Goal: Task Accomplishment & Management: Manage account settings

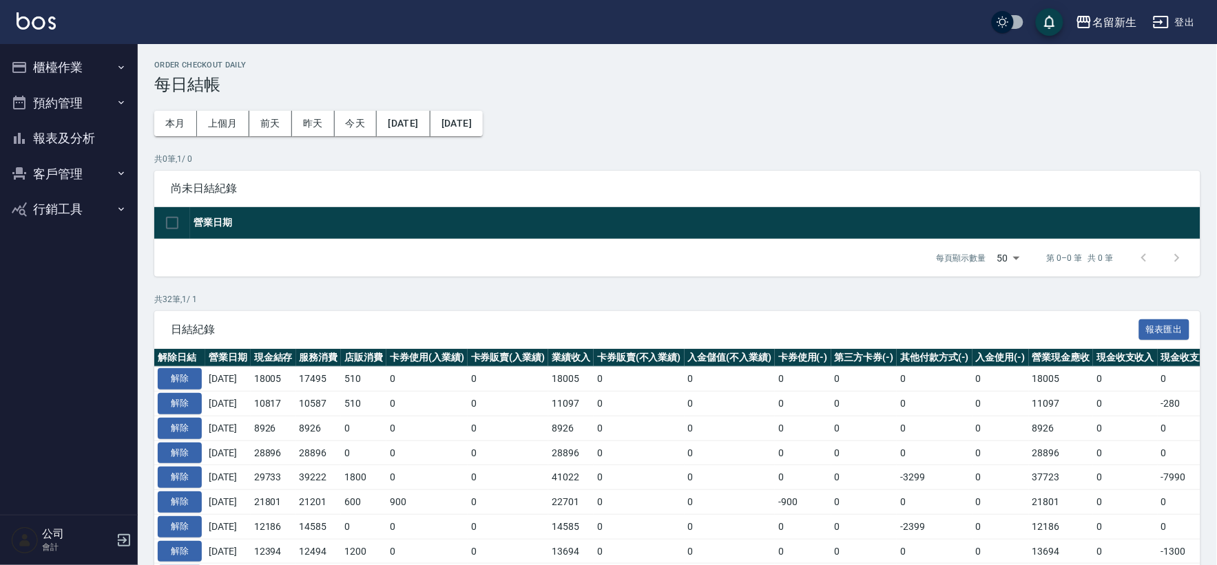
click at [43, 78] on button "櫃檯作業" at bounding box center [69, 68] width 127 height 36
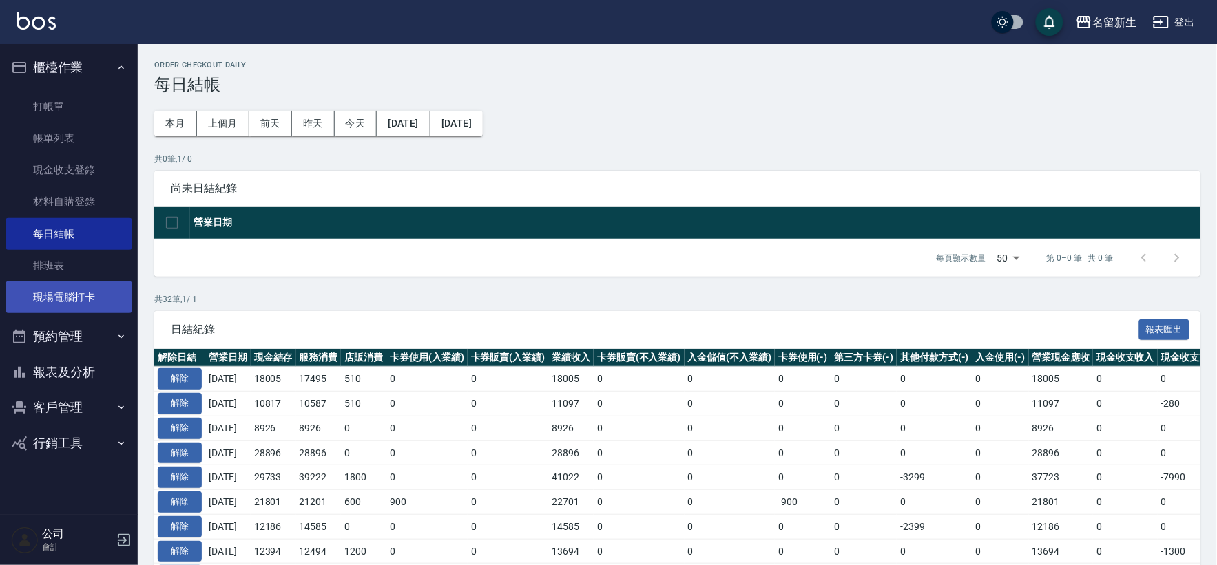
click at [107, 290] on link "現場電腦打卡" at bounding box center [69, 298] width 127 height 32
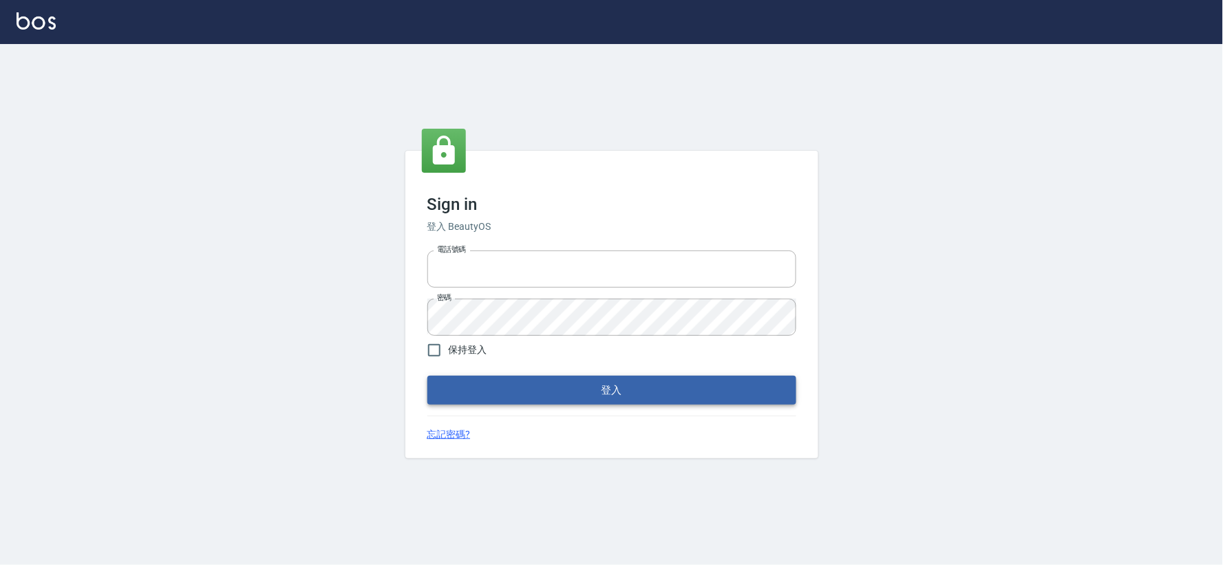
type input "034258365"
click at [520, 379] on button "登入" at bounding box center [612, 390] width 369 height 29
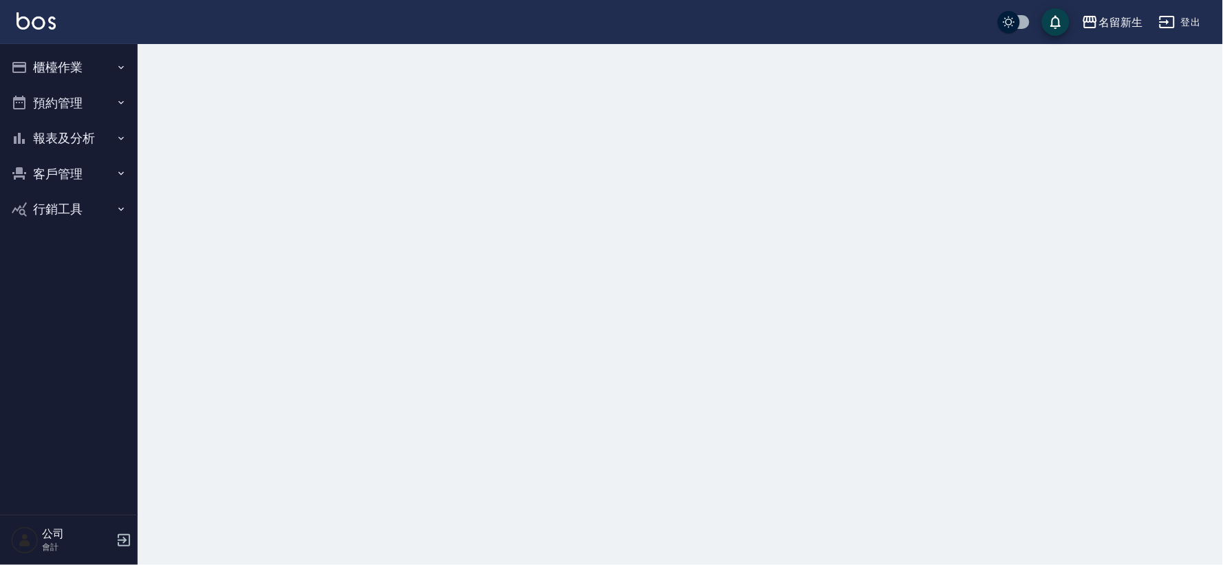
click at [109, 56] on button "櫃檯作業" at bounding box center [69, 68] width 127 height 36
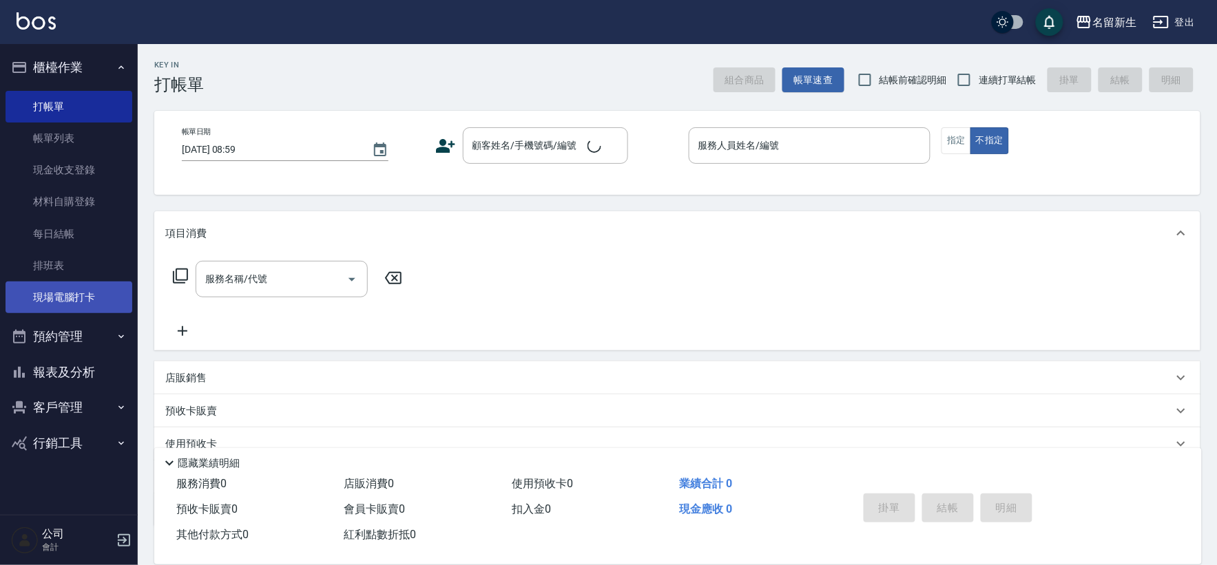
click at [78, 305] on link "現場電腦打卡" at bounding box center [69, 298] width 127 height 32
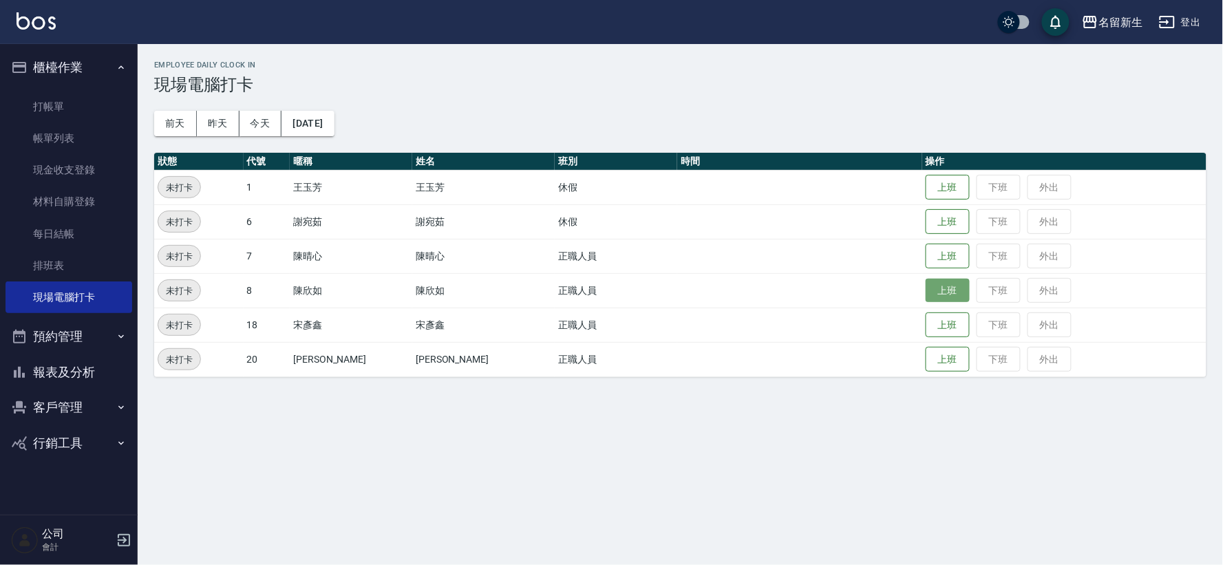
click at [926, 288] on button "上班" at bounding box center [948, 291] width 44 height 24
click at [926, 263] on button "上班" at bounding box center [948, 256] width 44 height 24
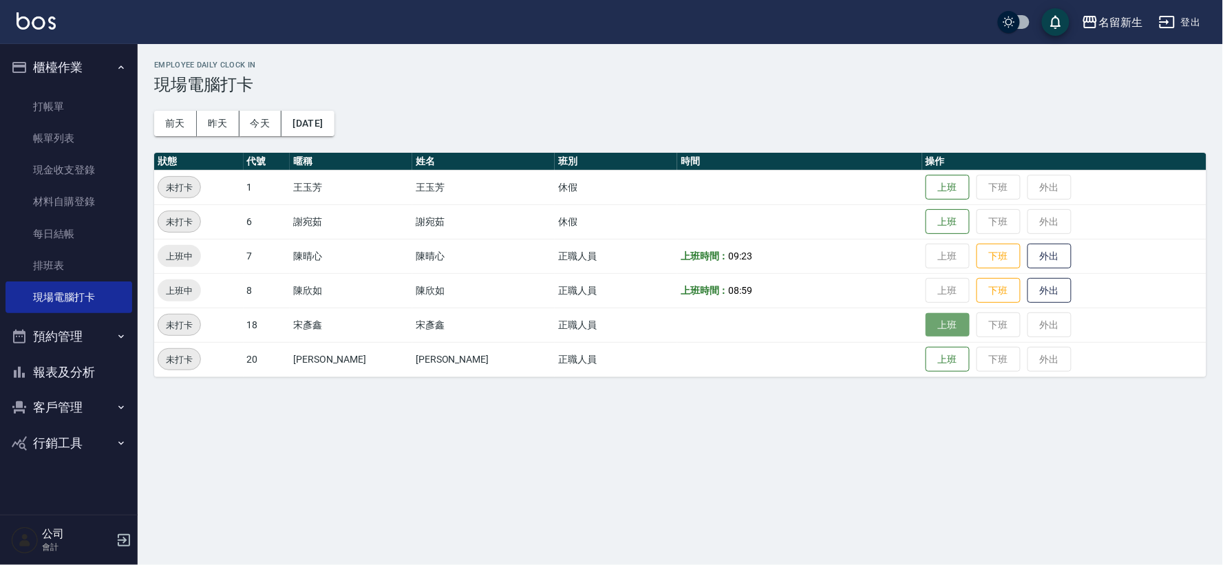
click at [926, 326] on button "上班" at bounding box center [948, 325] width 44 height 24
click at [29, 395] on button "客戶管理" at bounding box center [69, 408] width 127 height 36
click at [57, 361] on button "報表及分析" at bounding box center [69, 373] width 127 height 36
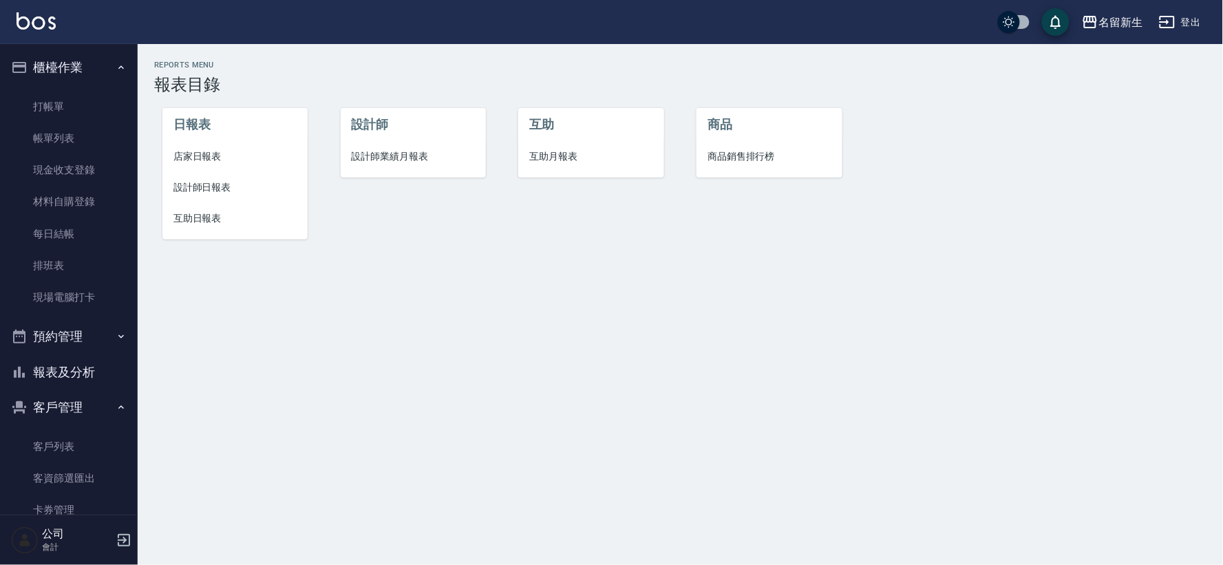
click at [224, 153] on span "店家日報表" at bounding box center [234, 156] width 123 height 14
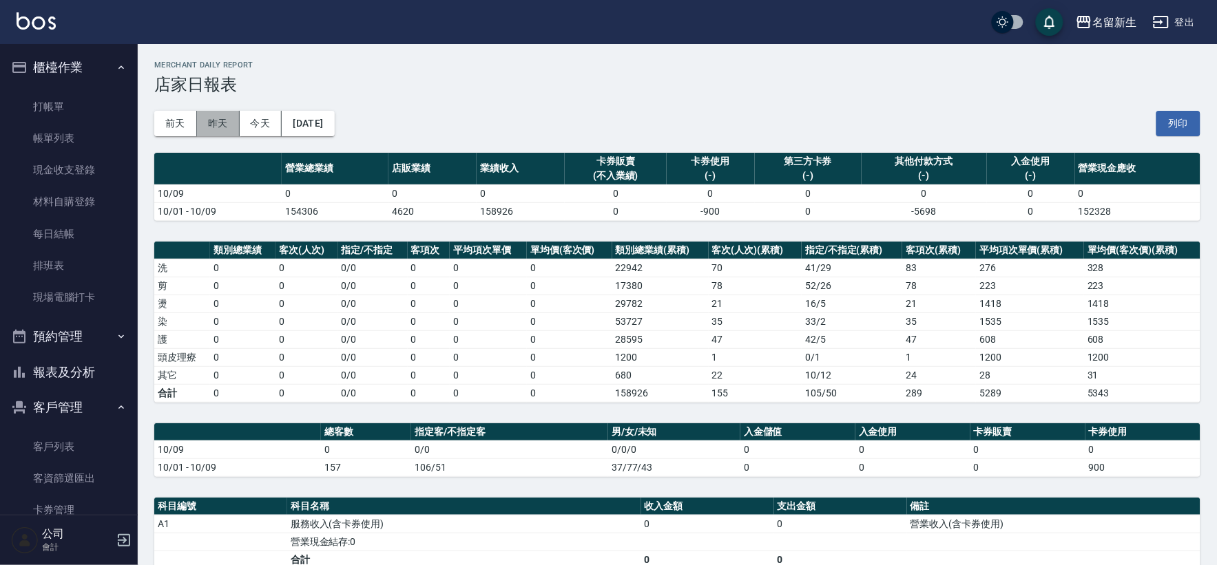
click at [213, 129] on button "昨天" at bounding box center [218, 123] width 43 height 25
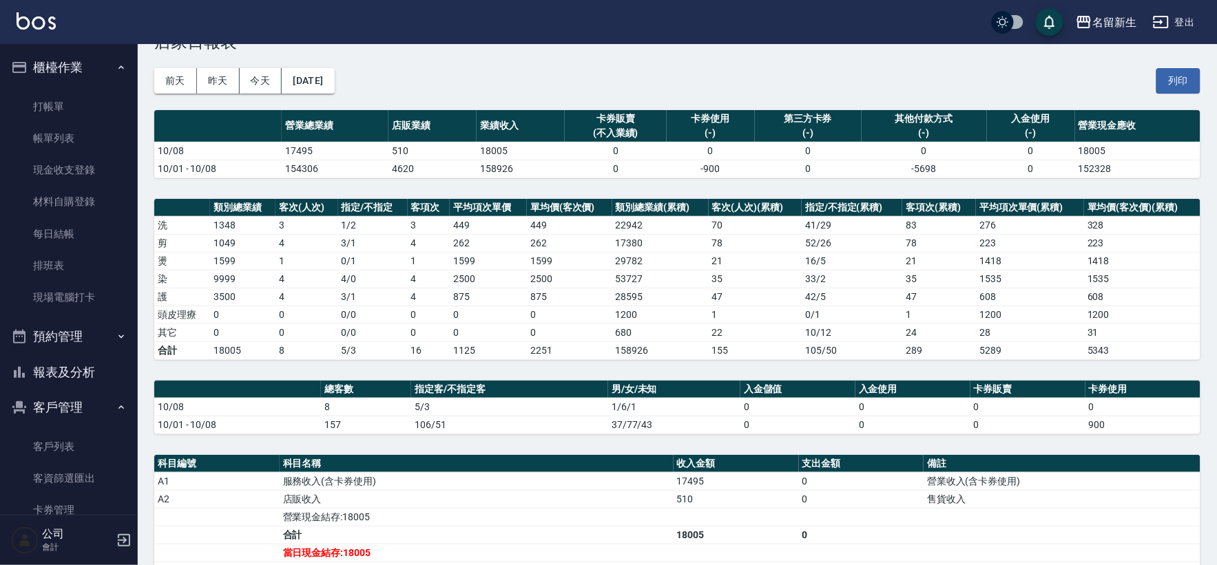
scroll to position [257, 0]
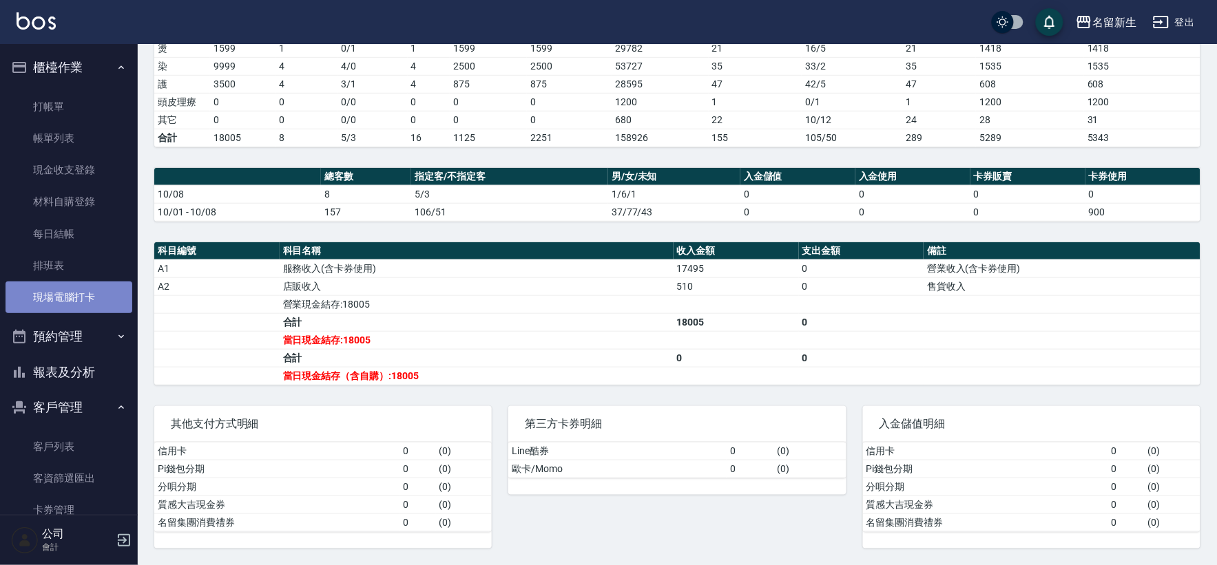
click at [90, 298] on link "現場電腦打卡" at bounding box center [69, 298] width 127 height 32
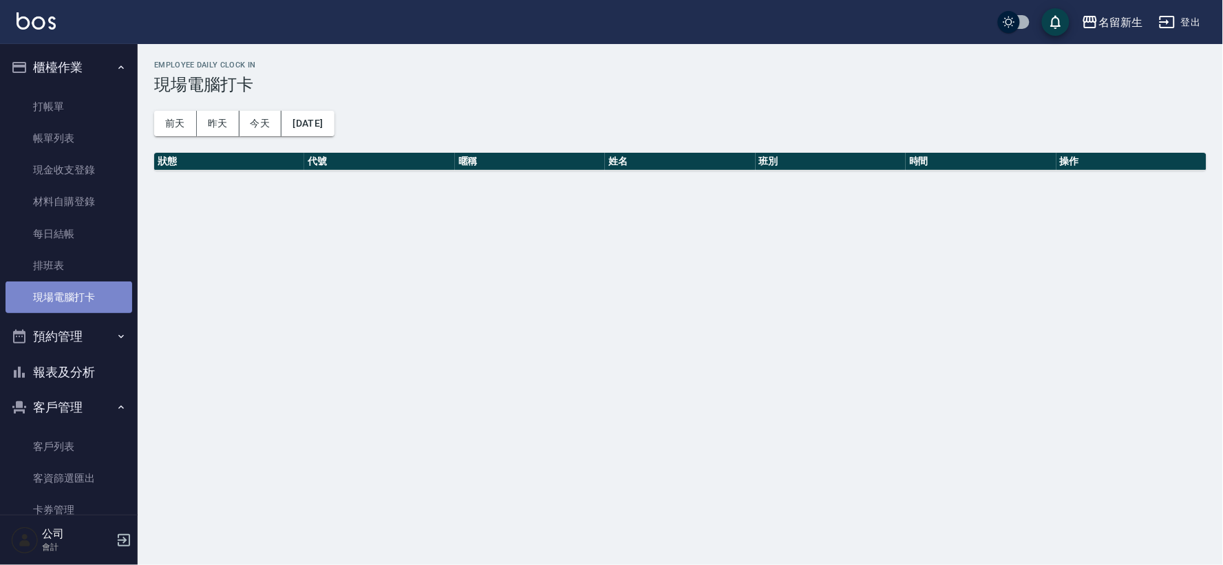
click at [90, 298] on link "現場電腦打卡" at bounding box center [69, 298] width 127 height 32
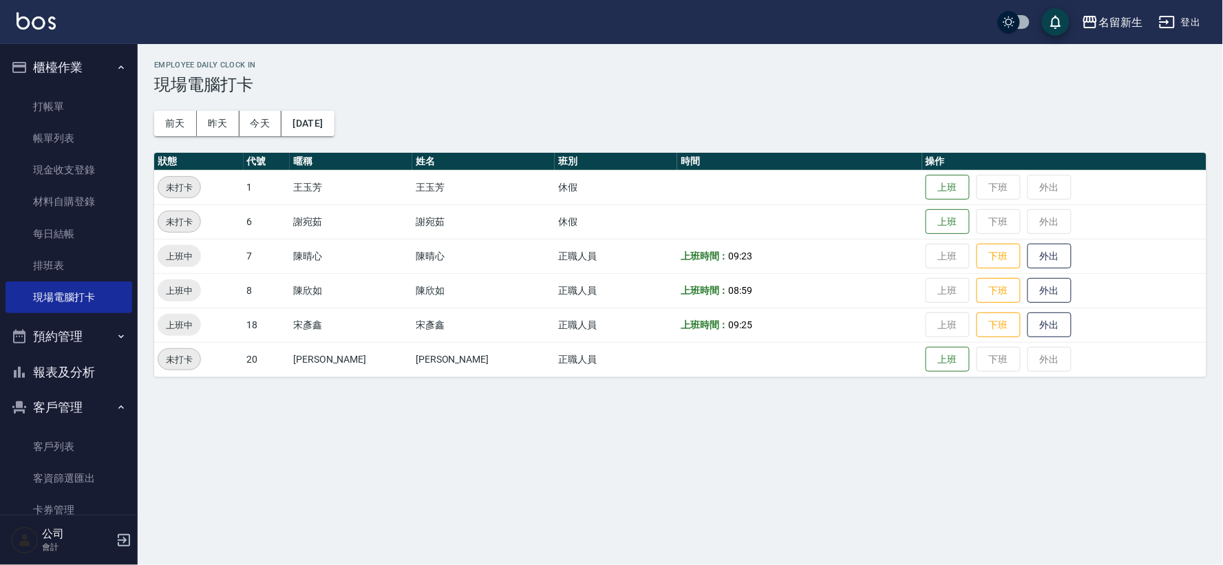
click at [129, 531] on div "公司 會計" at bounding box center [69, 541] width 138 height 50
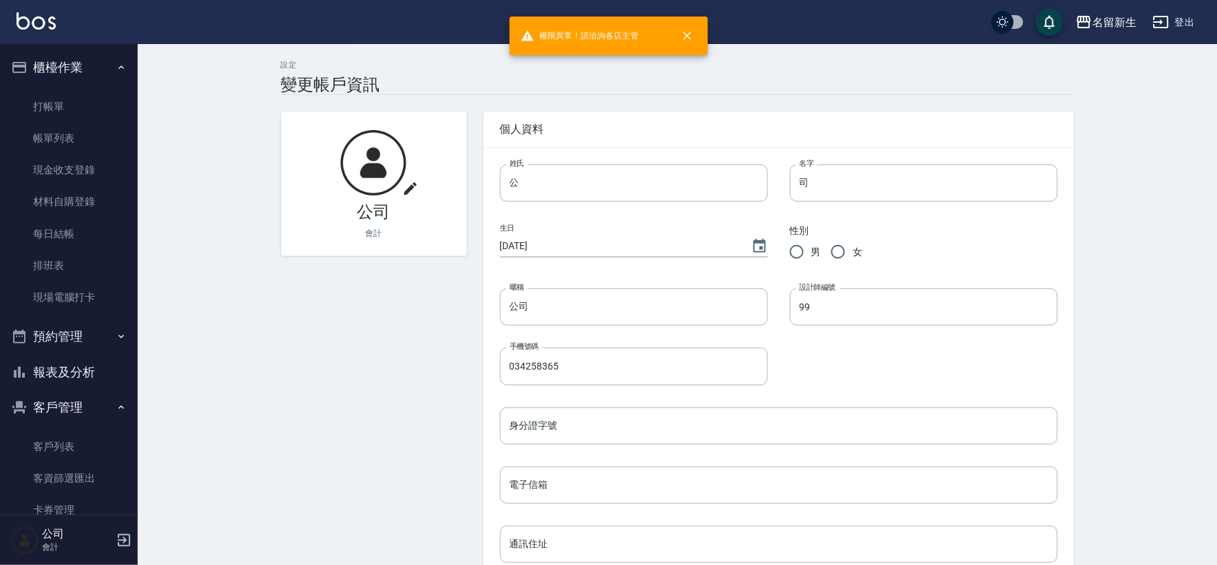
click at [1181, 32] on button "登出" at bounding box center [1173, 22] width 53 height 25
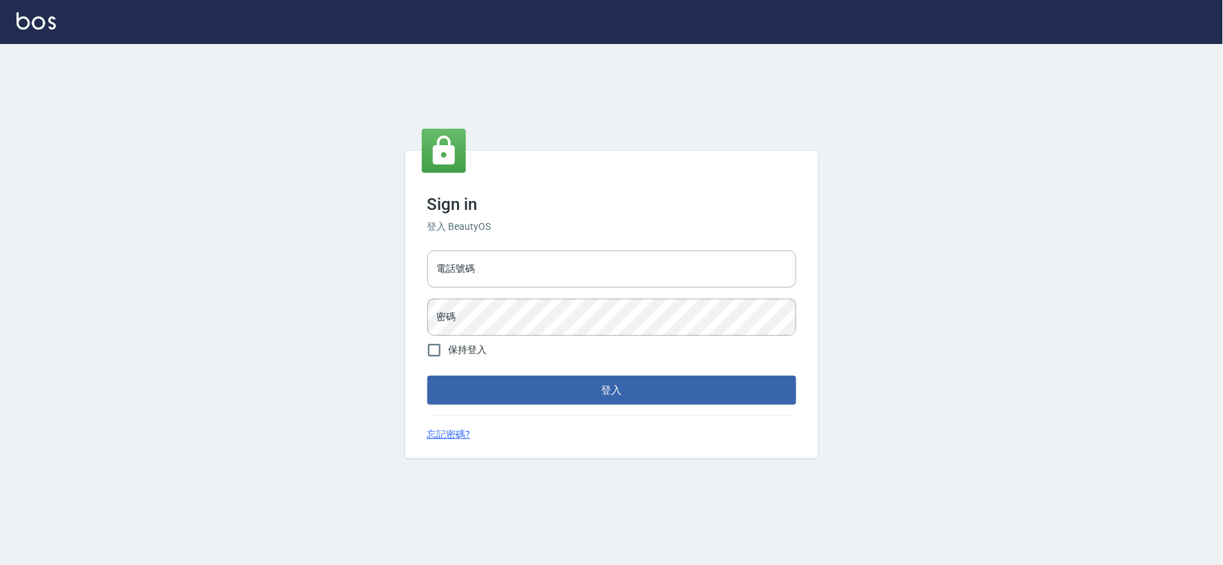
type input "034258365"
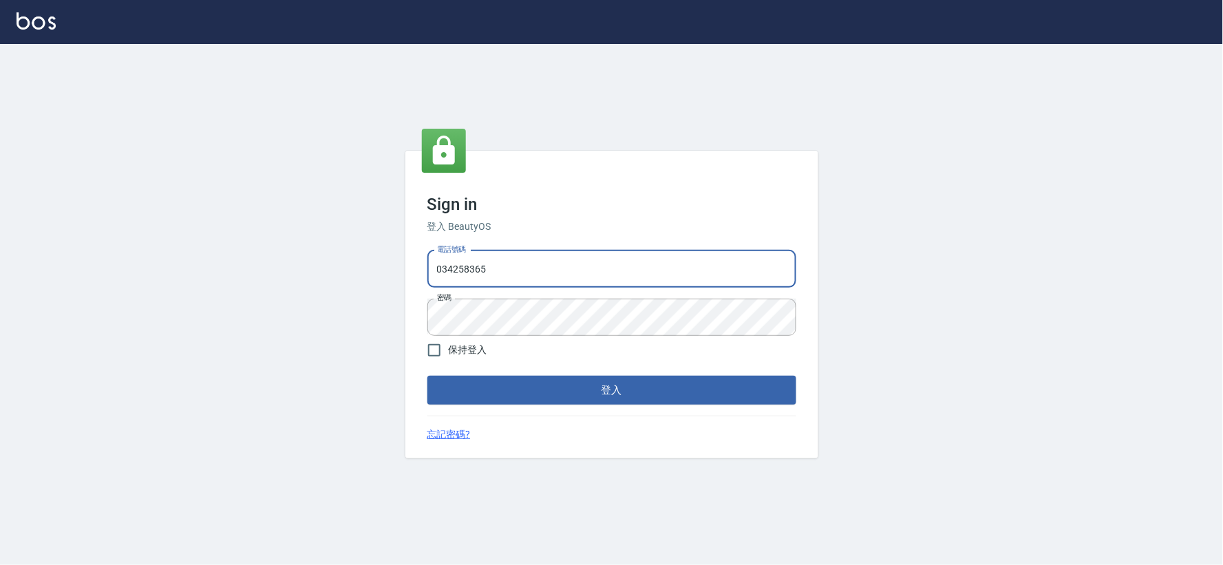
click at [520, 278] on input "034258365" at bounding box center [612, 269] width 369 height 37
type input "032806709"
click at [596, 411] on div "Sign in 登入 BeautyOS 電話號碼 032806709 電話號碼 密碼 密碼 保持登入 登入 忘記密碼?" at bounding box center [612, 305] width 413 height 308
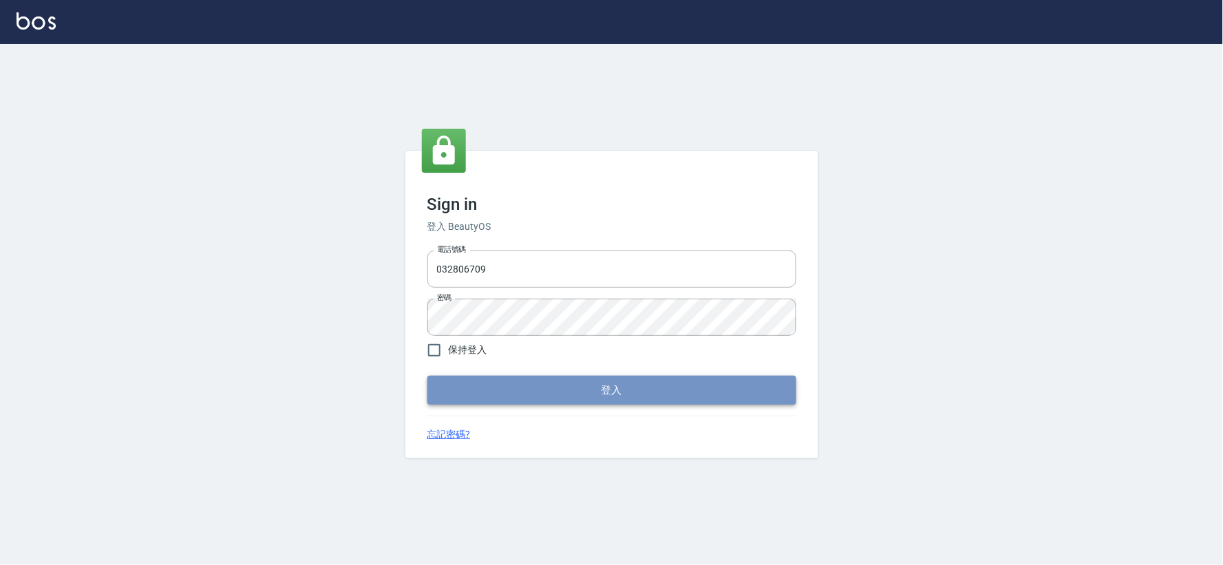
click at [611, 393] on button "登入" at bounding box center [612, 390] width 369 height 29
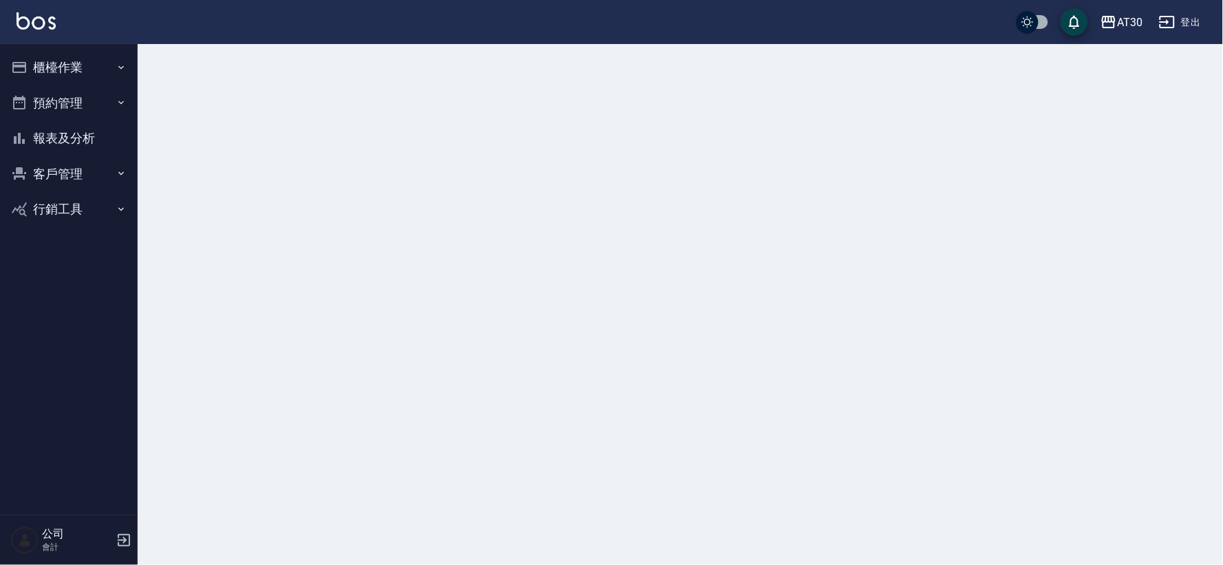
click at [81, 57] on button "櫃檯作業" at bounding box center [69, 68] width 127 height 36
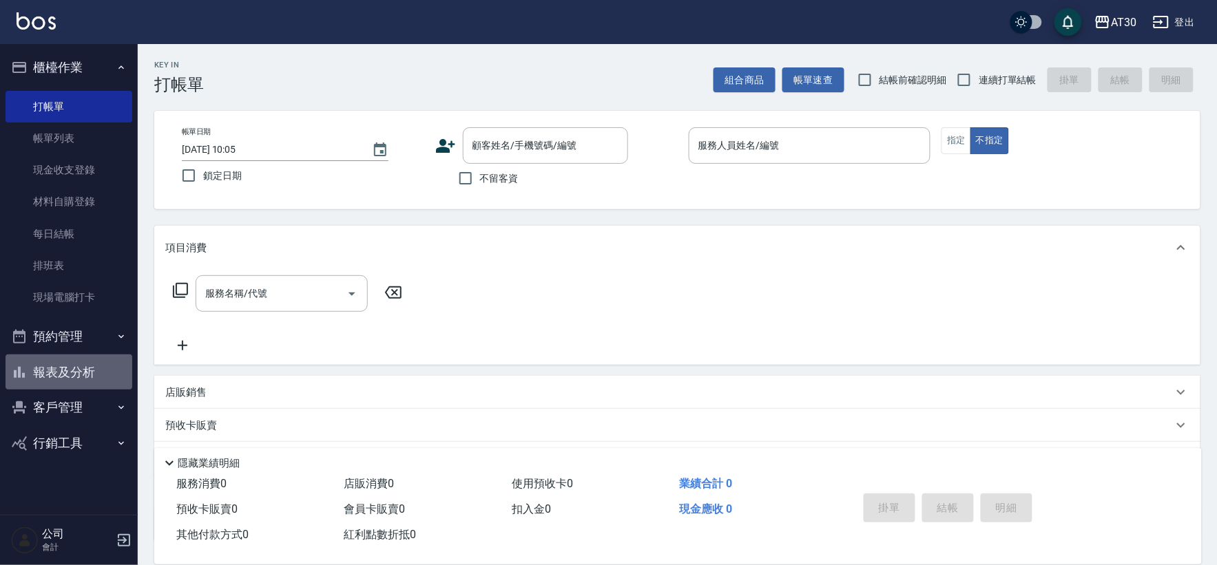
click at [60, 357] on button "報表及分析" at bounding box center [69, 373] width 127 height 36
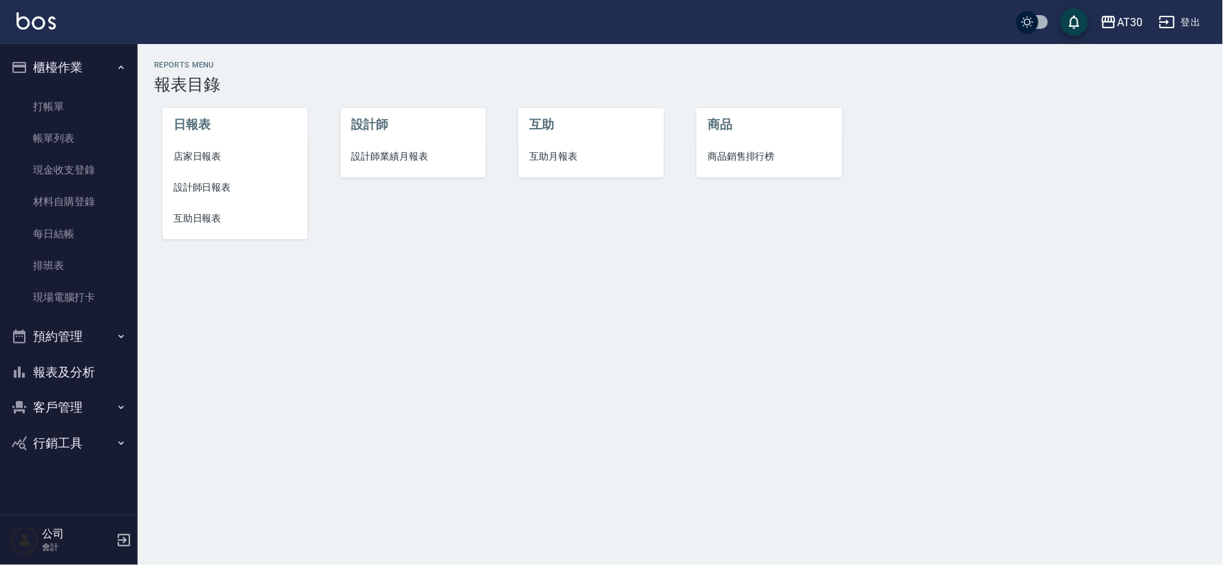
click at [212, 142] on li "店家日報表" at bounding box center [234, 156] width 145 height 31
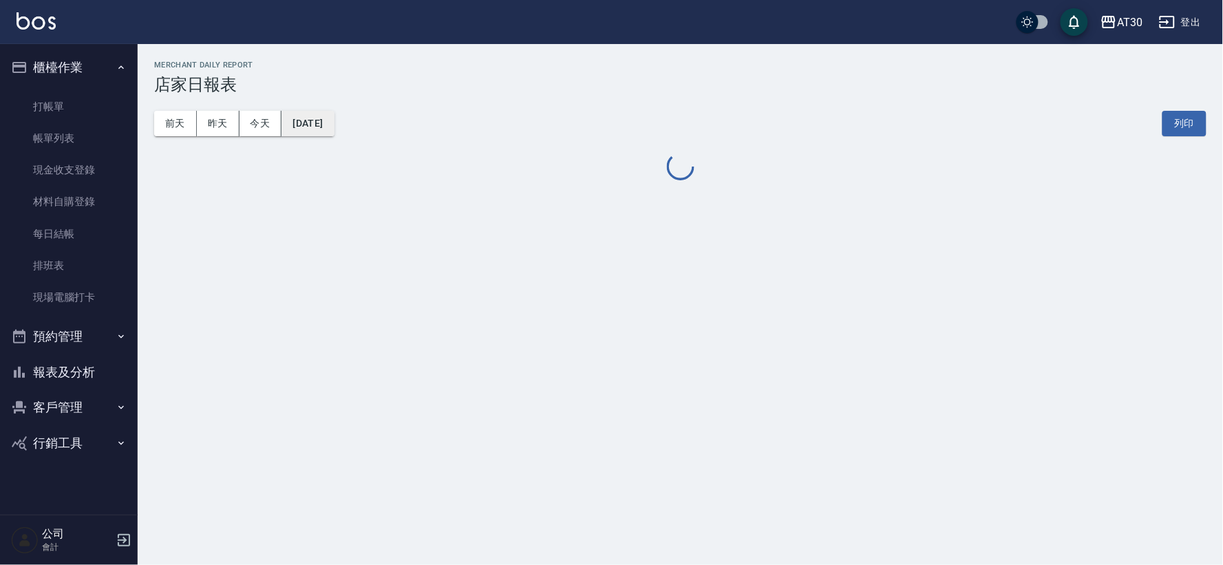
click at [322, 114] on button "[DATE]" at bounding box center [308, 123] width 52 height 25
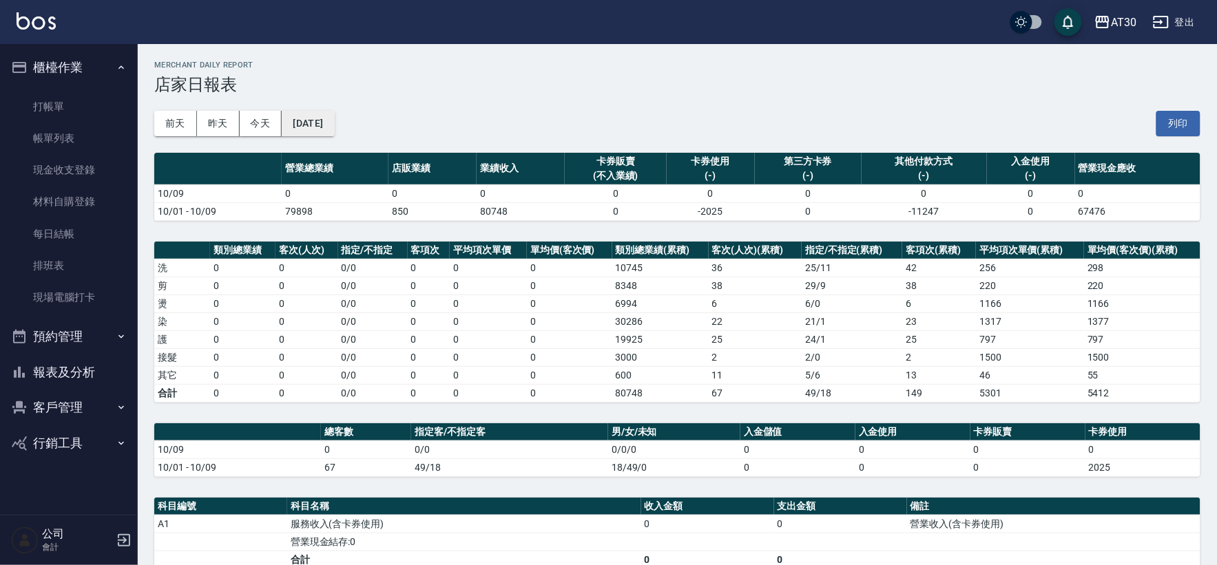
click at [308, 114] on button "[DATE]" at bounding box center [308, 123] width 52 height 25
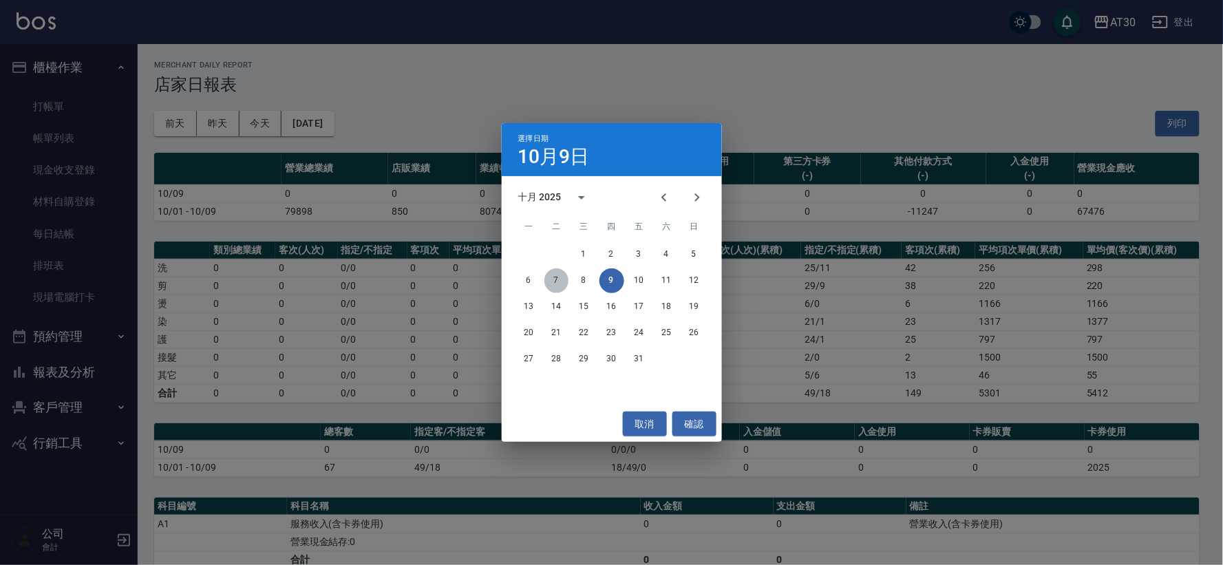
click at [563, 284] on button "7" at bounding box center [557, 281] width 25 height 25
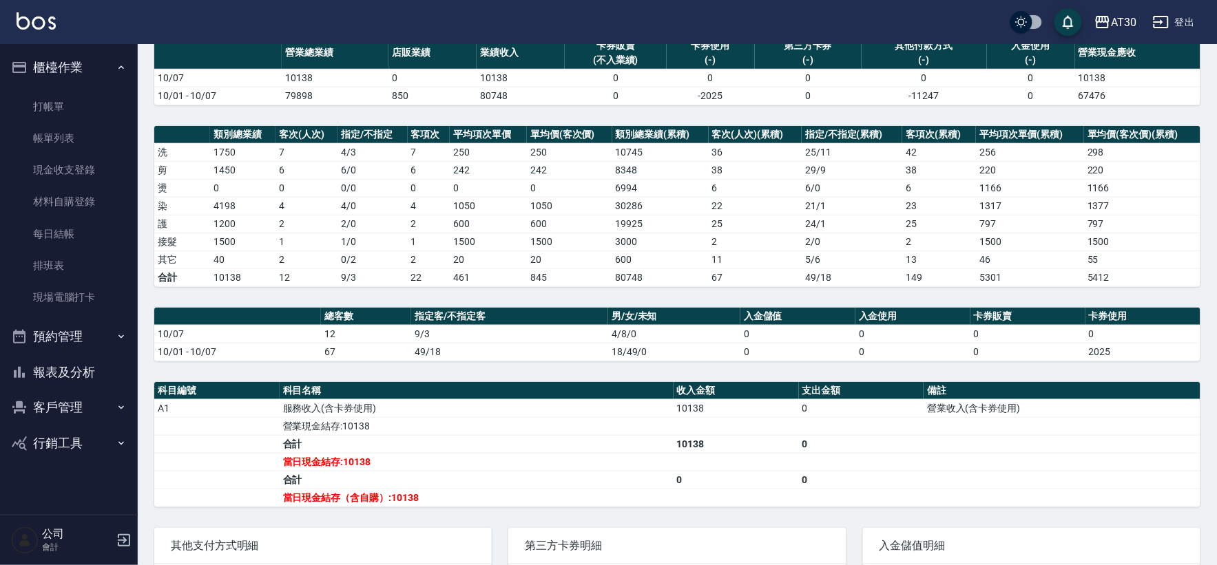
scroll to position [239, 0]
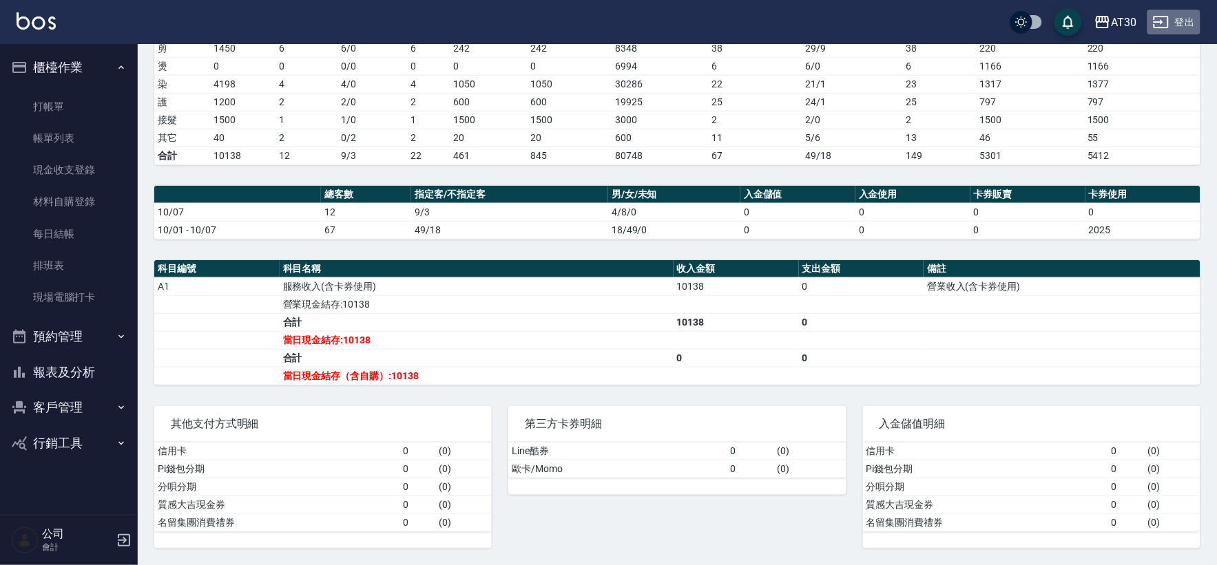
click at [1166, 23] on icon "button" at bounding box center [1161, 22] width 17 height 17
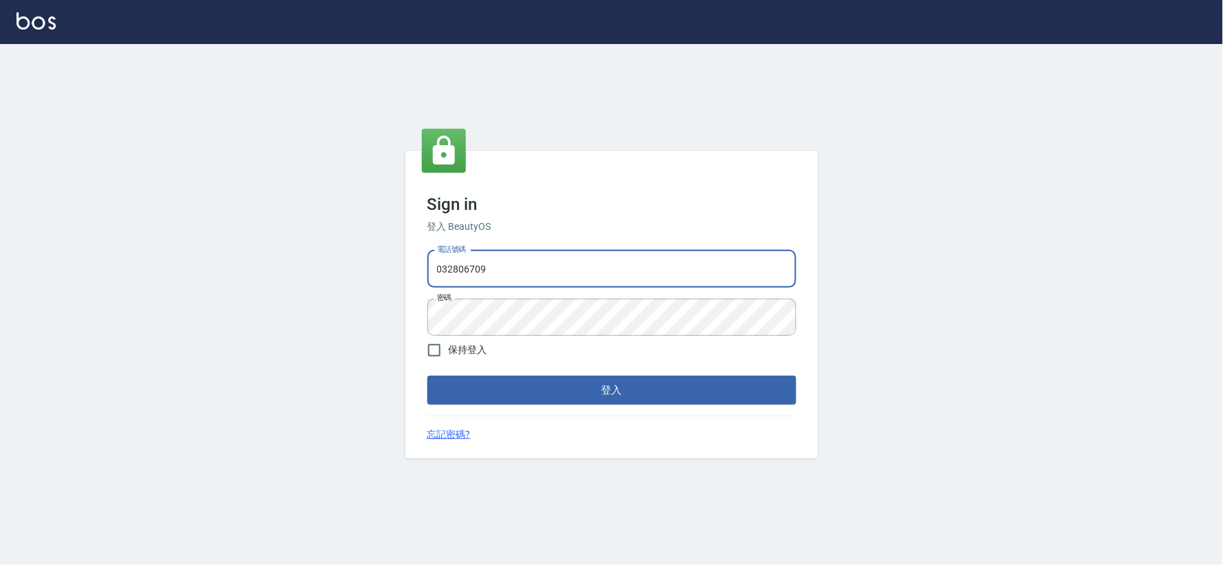
click at [521, 259] on input "032806709" at bounding box center [612, 269] width 369 height 37
type input "034258365"
click at [642, 402] on button "登入" at bounding box center [612, 390] width 369 height 29
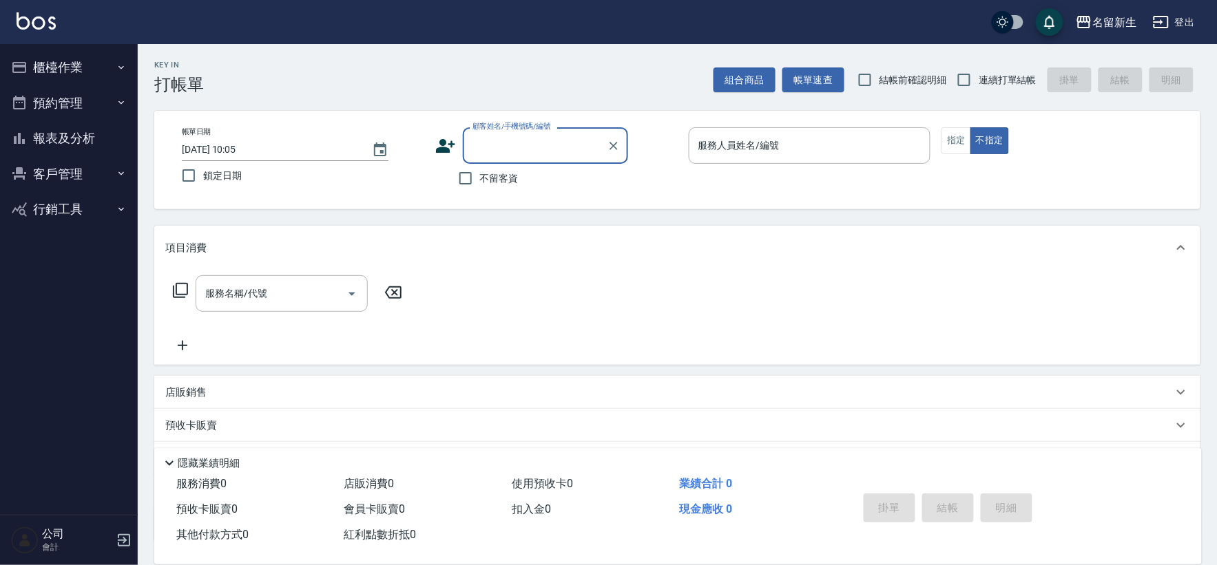
click at [66, 162] on button "客戶管理" at bounding box center [69, 174] width 127 height 36
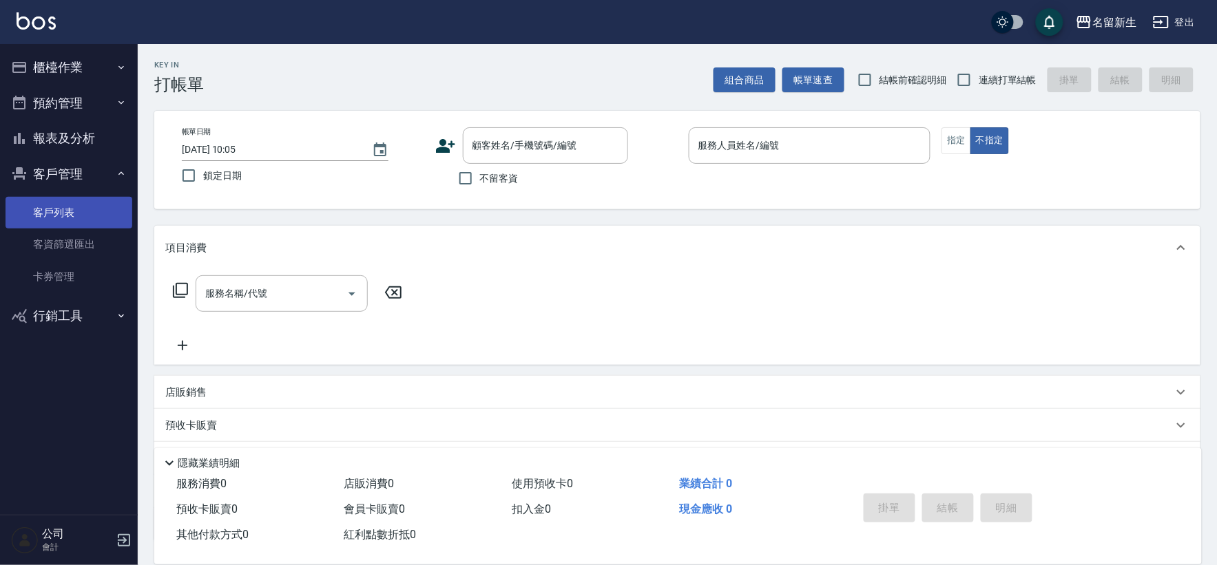
click at [73, 200] on link "客戶列表" at bounding box center [69, 213] width 127 height 32
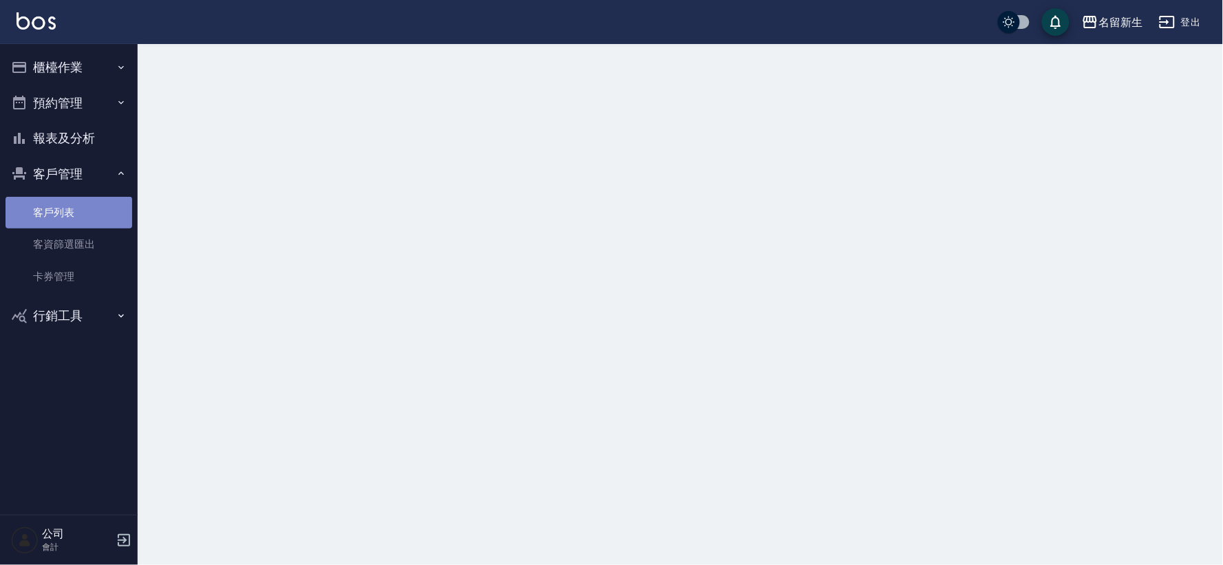
click at [73, 200] on link "客戶列表" at bounding box center [69, 213] width 127 height 32
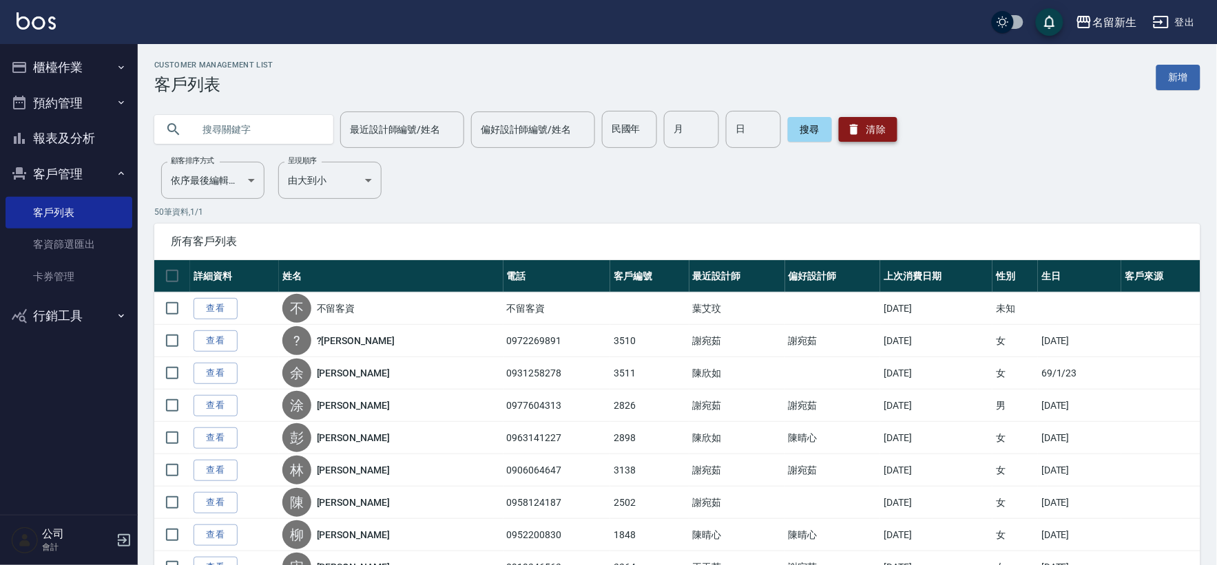
click at [859, 125] on button "清除" at bounding box center [868, 129] width 59 height 25
click at [896, 122] on div "最近設計師編號/姓名 最近設計師編號/姓名 偏好設計師編號/姓名 偏好設計師編號/姓名 民國年 民國年 月 月 日 日 搜尋 清除" at bounding box center [677, 129] width 1046 height 37
click at [873, 125] on button "清除" at bounding box center [868, 129] width 59 height 25
click at [872, 125] on button "清除" at bounding box center [868, 129] width 59 height 25
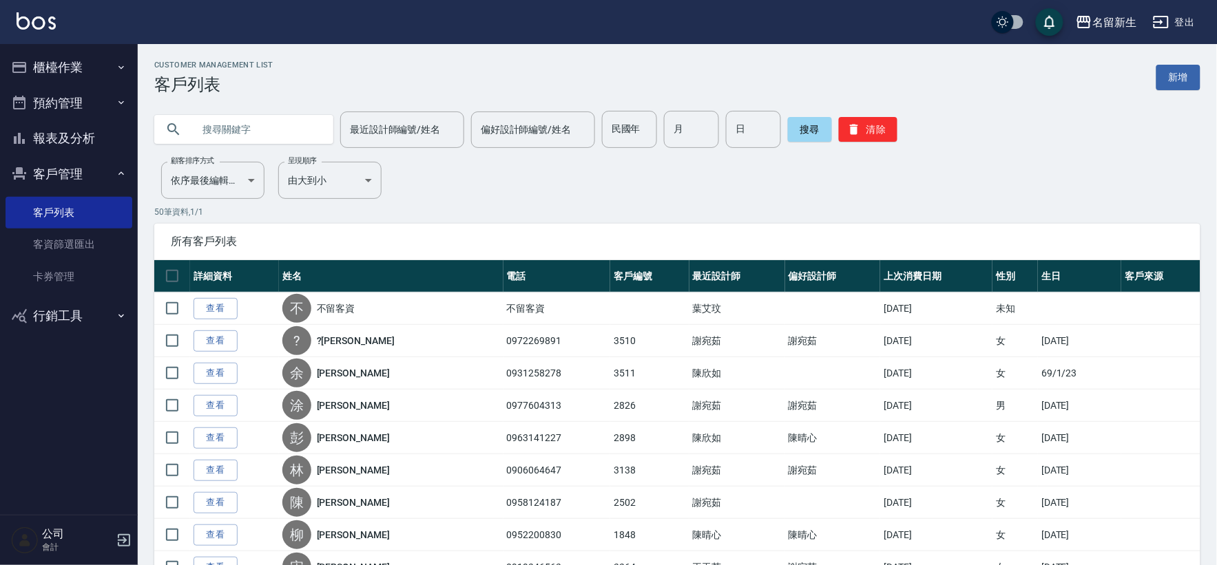
click at [279, 101] on div "最近設計師編號/姓名 最近設計師編號/姓名 偏好設計師編號/姓名 偏好設計師編號/姓名 民國年 民國年 月 月 日 日 搜尋 清除" at bounding box center [669, 121] width 1062 height 54
click at [277, 99] on div "最近設計師編號/姓名 最近設計師編號/姓名 偏好設計師編號/姓名 偏好設計師編號/姓名 民國年 民國年 月 月 日 日 搜尋 清除" at bounding box center [669, 121] width 1062 height 54
click at [262, 129] on input "text" at bounding box center [257, 129] width 129 height 37
click at [262, 131] on input "text" at bounding box center [257, 129] width 129 height 37
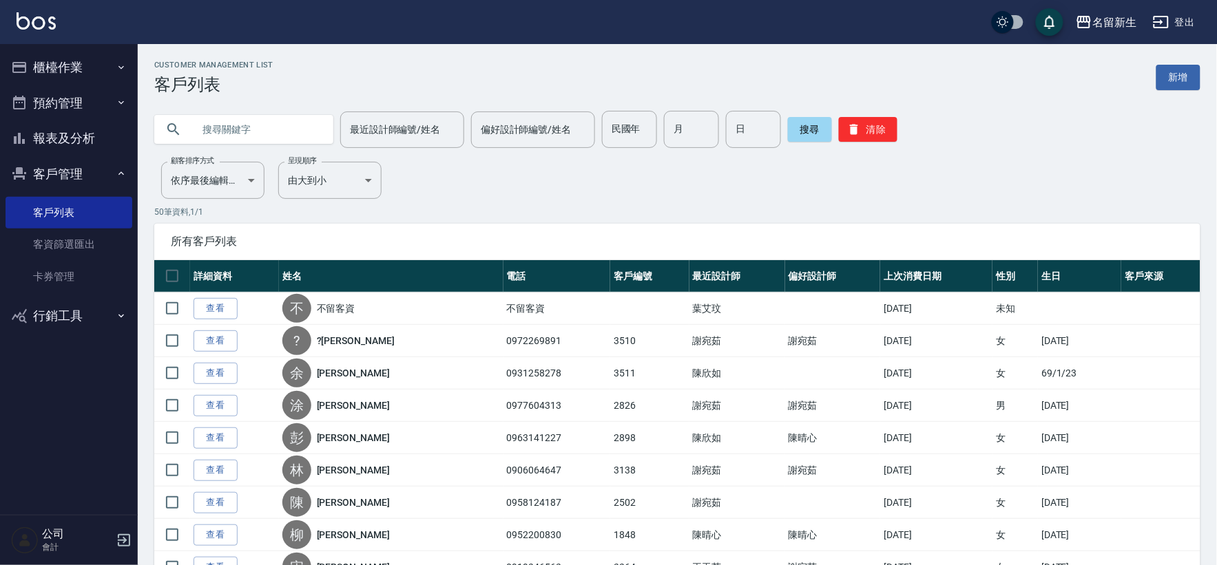
click at [264, 132] on input "text" at bounding box center [257, 129] width 129 height 37
click at [264, 133] on input "text" at bounding box center [257, 129] width 129 height 37
click at [265, 134] on input "text" at bounding box center [257, 129] width 129 height 37
click at [639, 123] on input "民國年" at bounding box center [629, 129] width 55 height 37
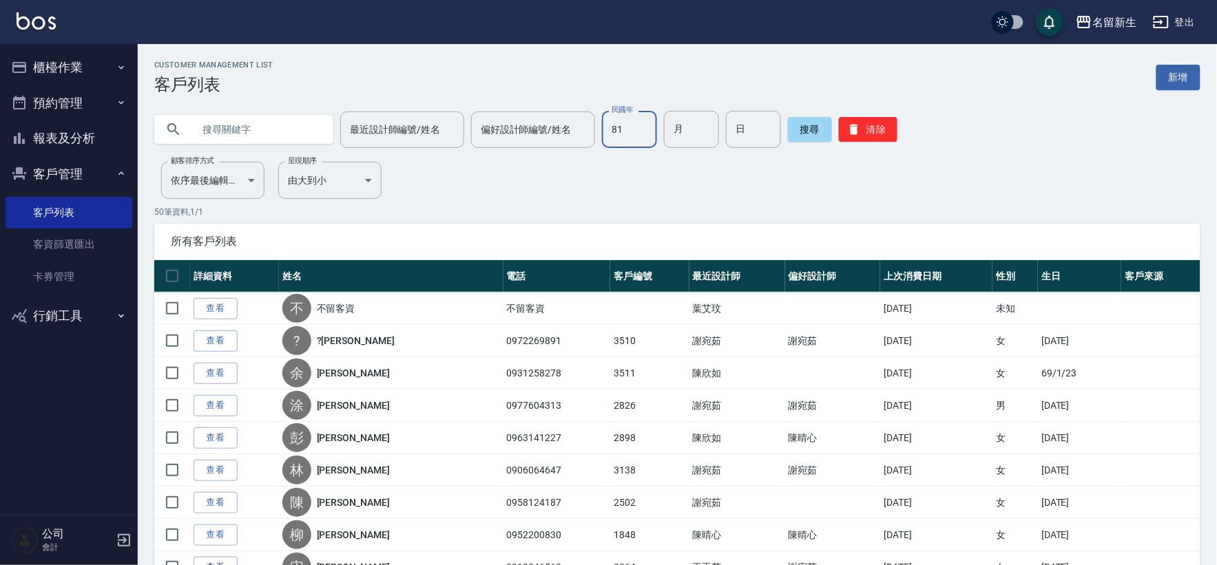
type input "81"
type input "08"
type input "10"
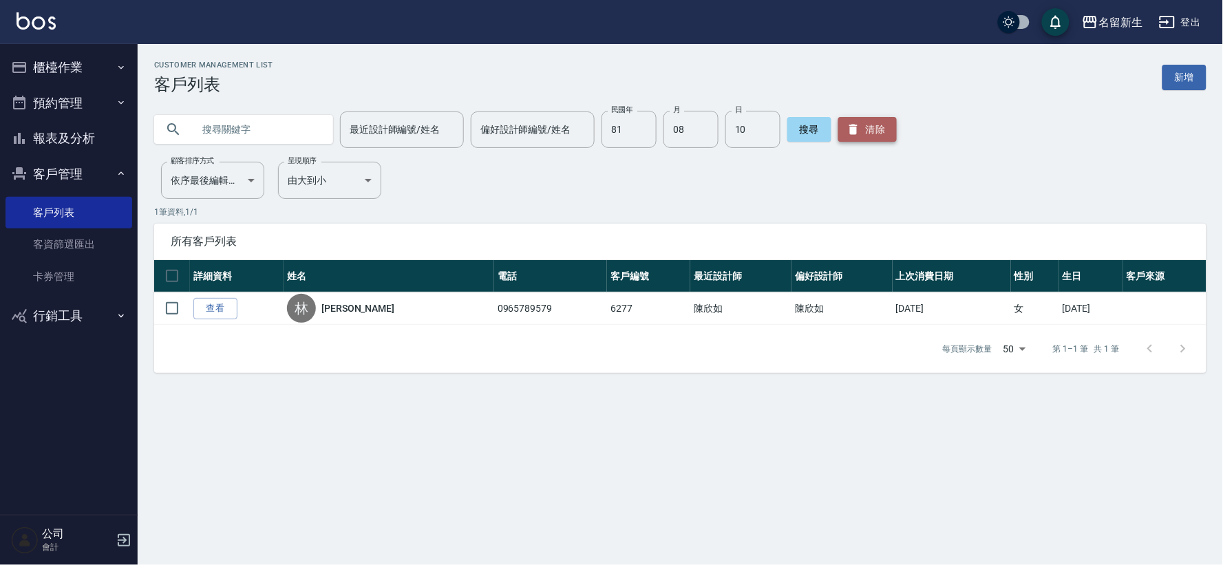
click at [859, 120] on button "清除" at bounding box center [868, 129] width 59 height 25
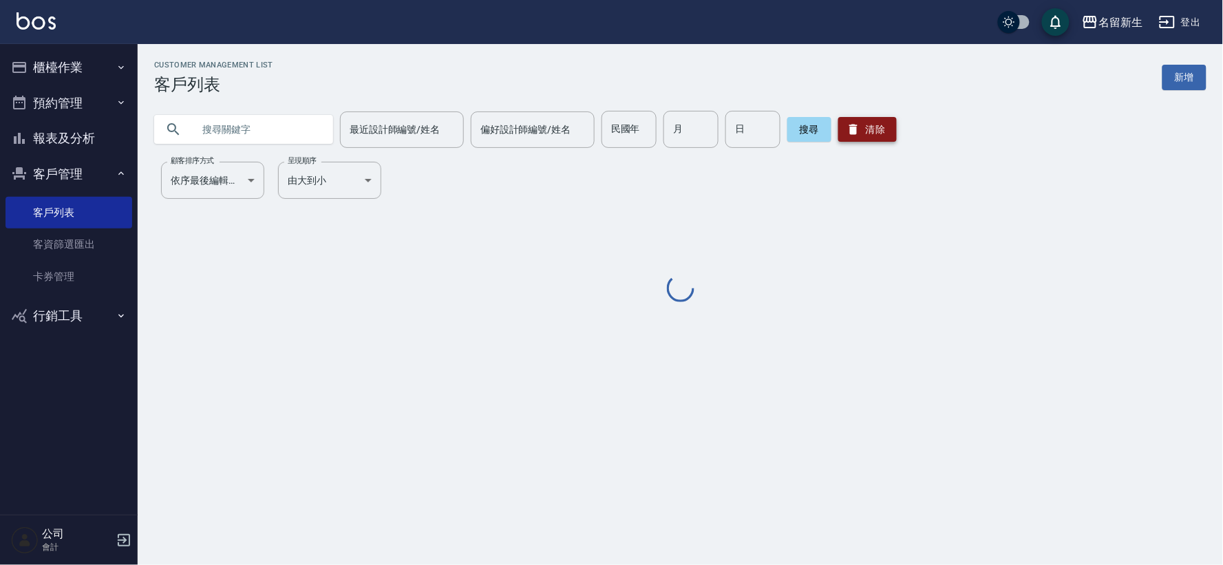
click at [858, 124] on button "清除" at bounding box center [868, 129] width 59 height 25
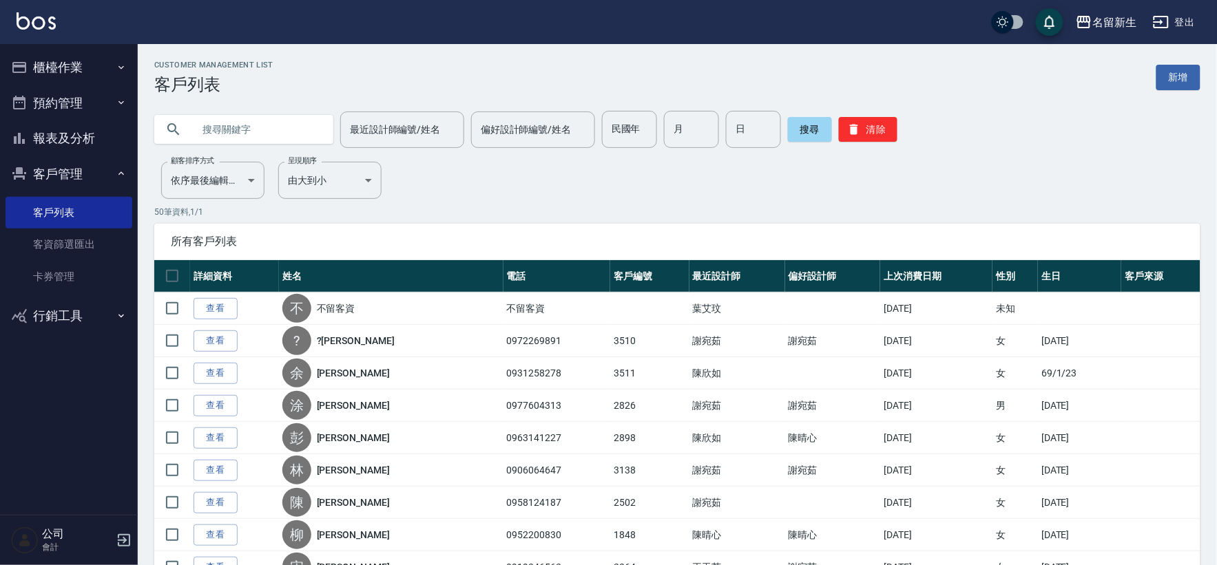
click at [271, 128] on input "text" at bounding box center [257, 129] width 129 height 37
type input "黃俐婷"
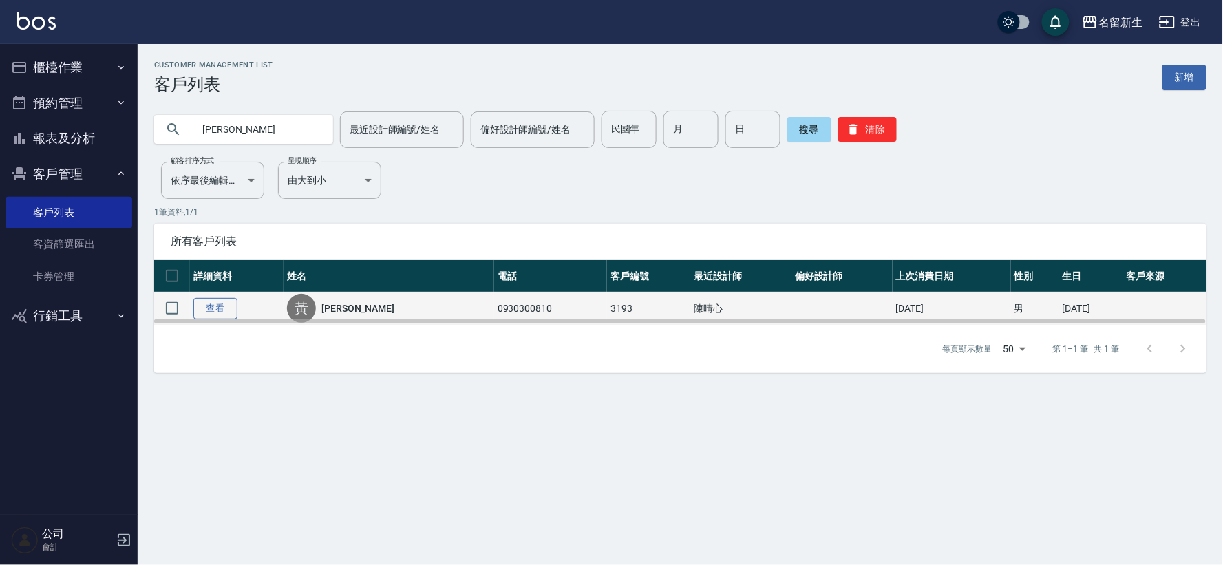
click at [229, 310] on link "查看" at bounding box center [215, 308] width 44 height 21
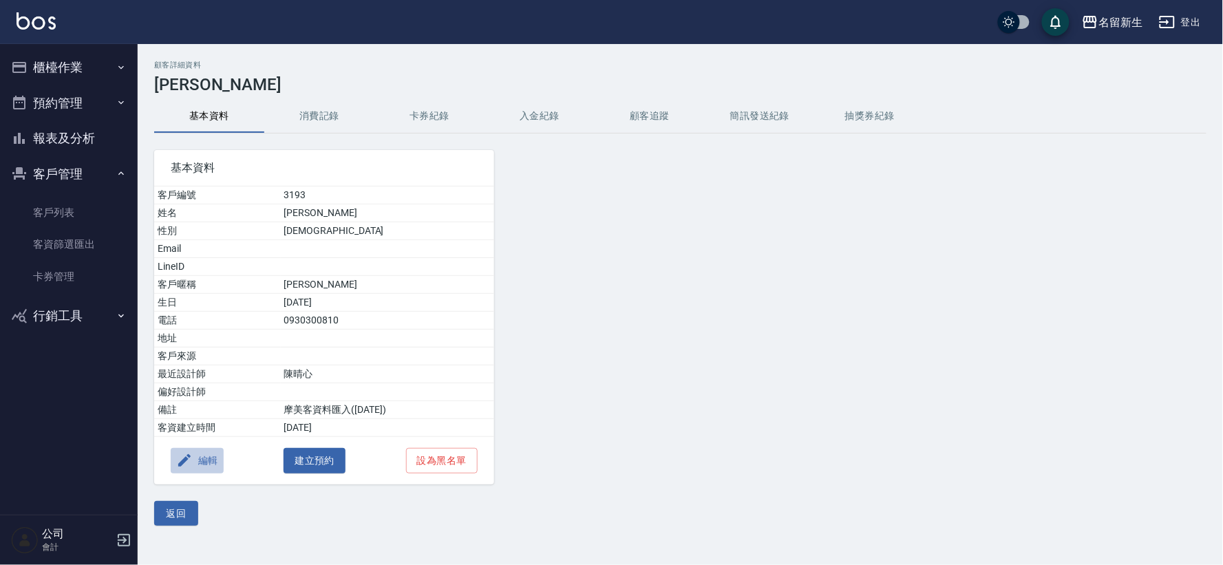
click at [196, 468] on button "編輯" at bounding box center [197, 460] width 53 height 25
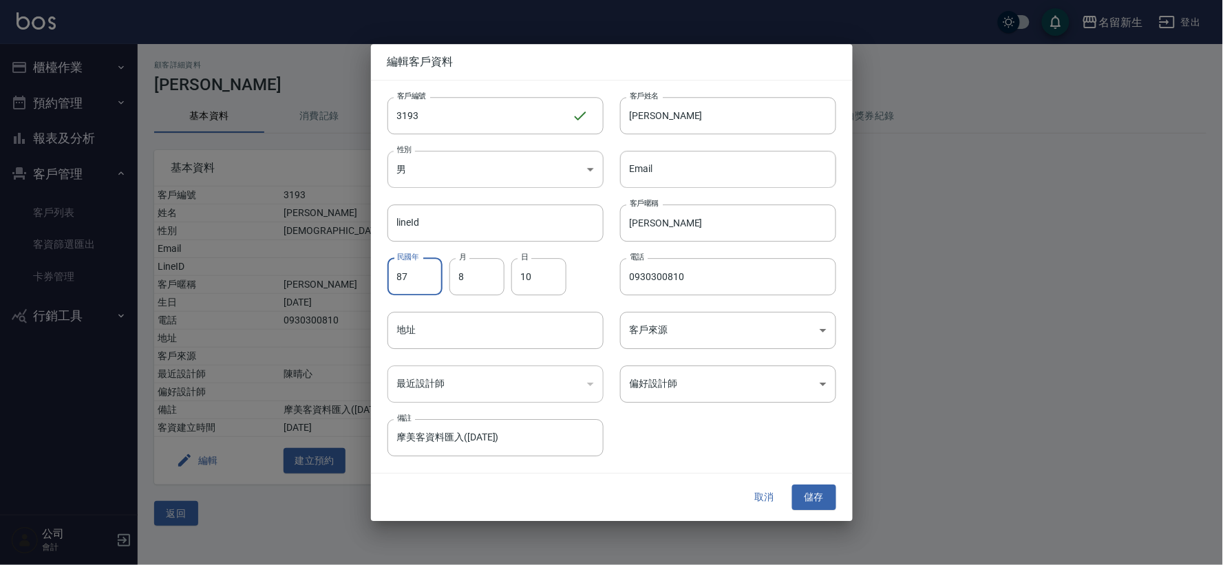
click at [441, 286] on input "87" at bounding box center [415, 276] width 55 height 37
type input "81"
click at [811, 497] on button "儲存" at bounding box center [814, 497] width 44 height 25
